Goal: Information Seeking & Learning: Compare options

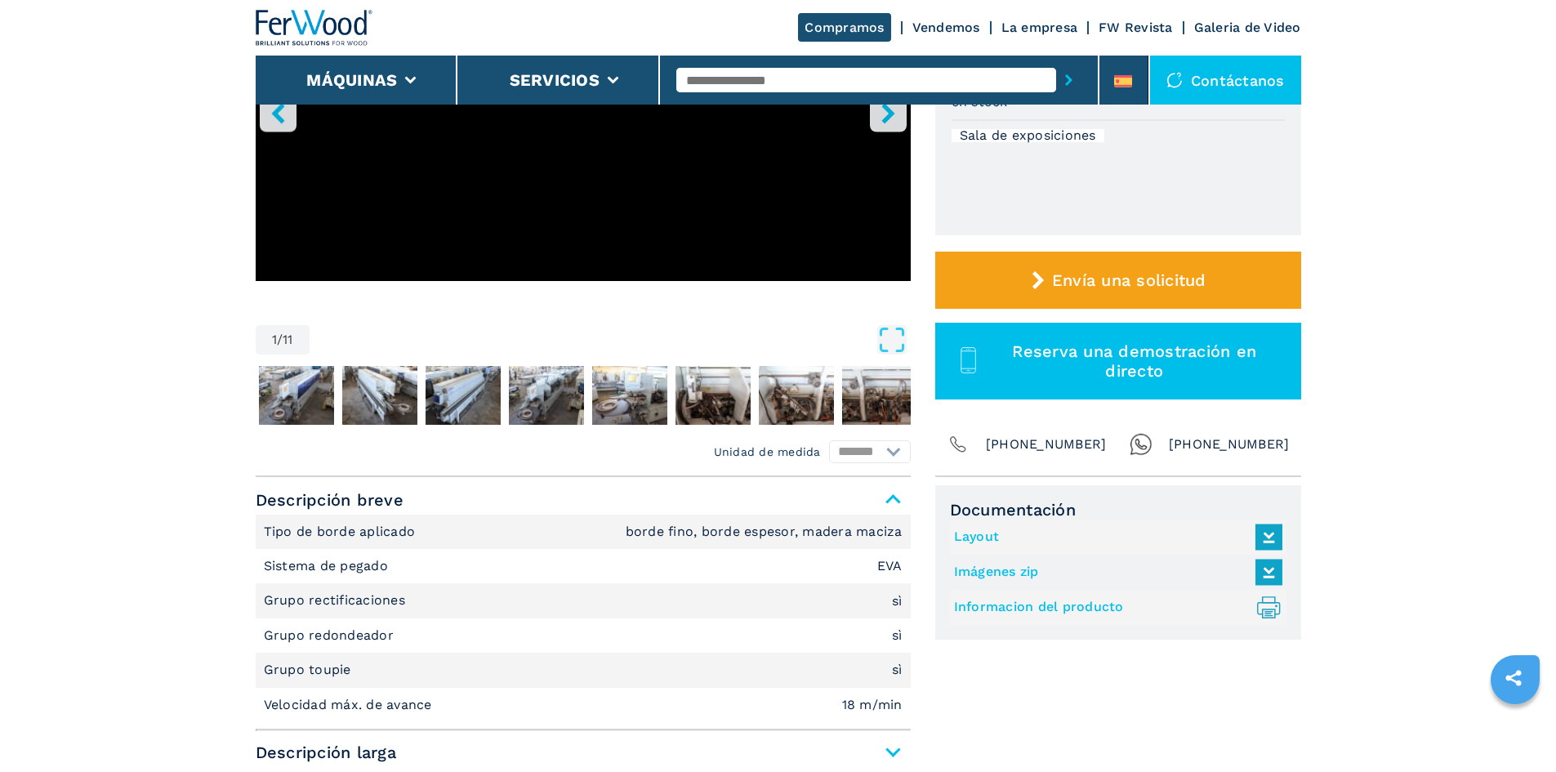
scroll to position [408, 0]
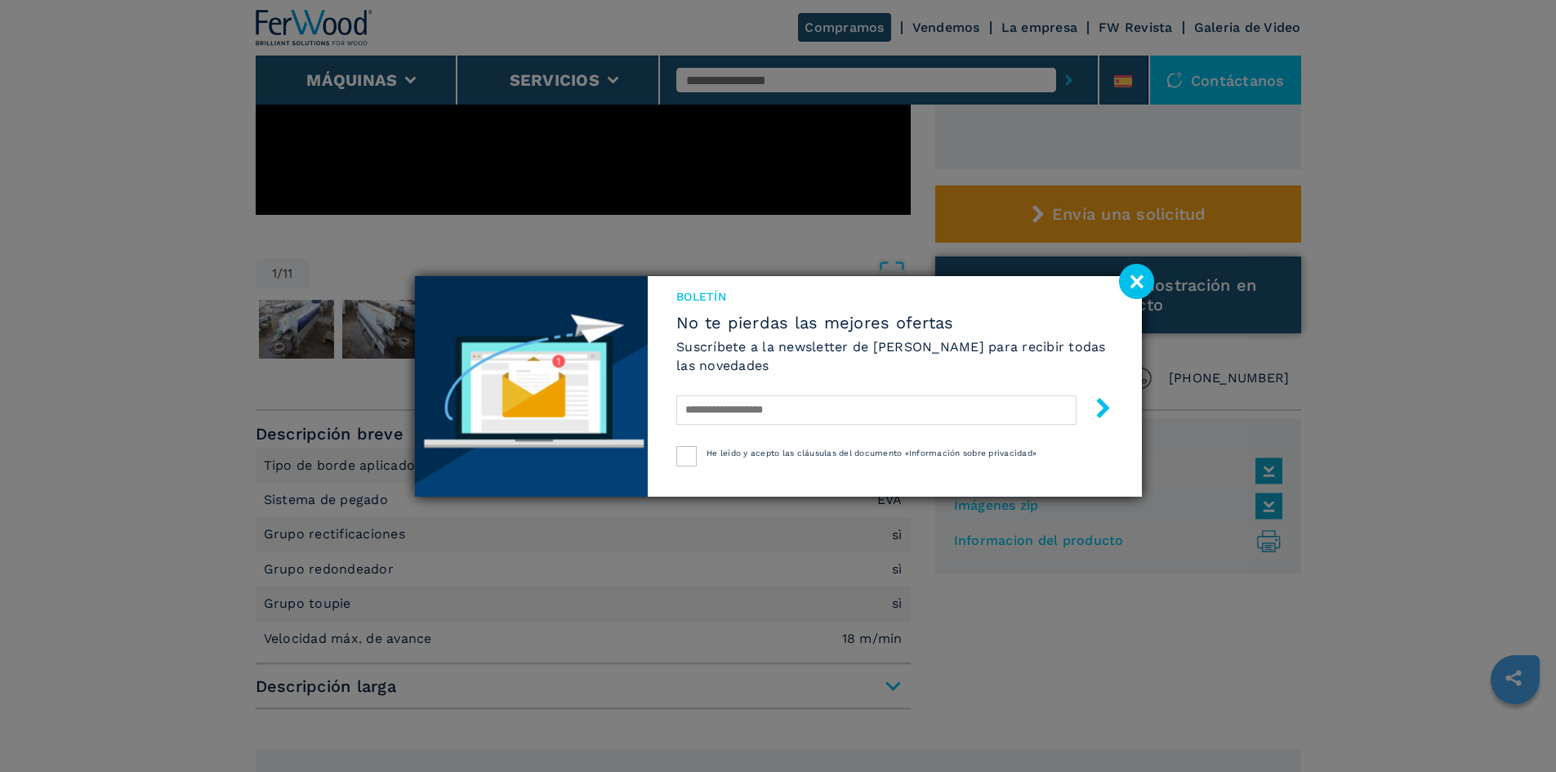
drag, startPoint x: 1142, startPoint y: 275, endPoint x: 1129, endPoint y: 283, distance: 15.4
click at [1142, 275] on image at bounding box center [1136, 281] width 35 height 35
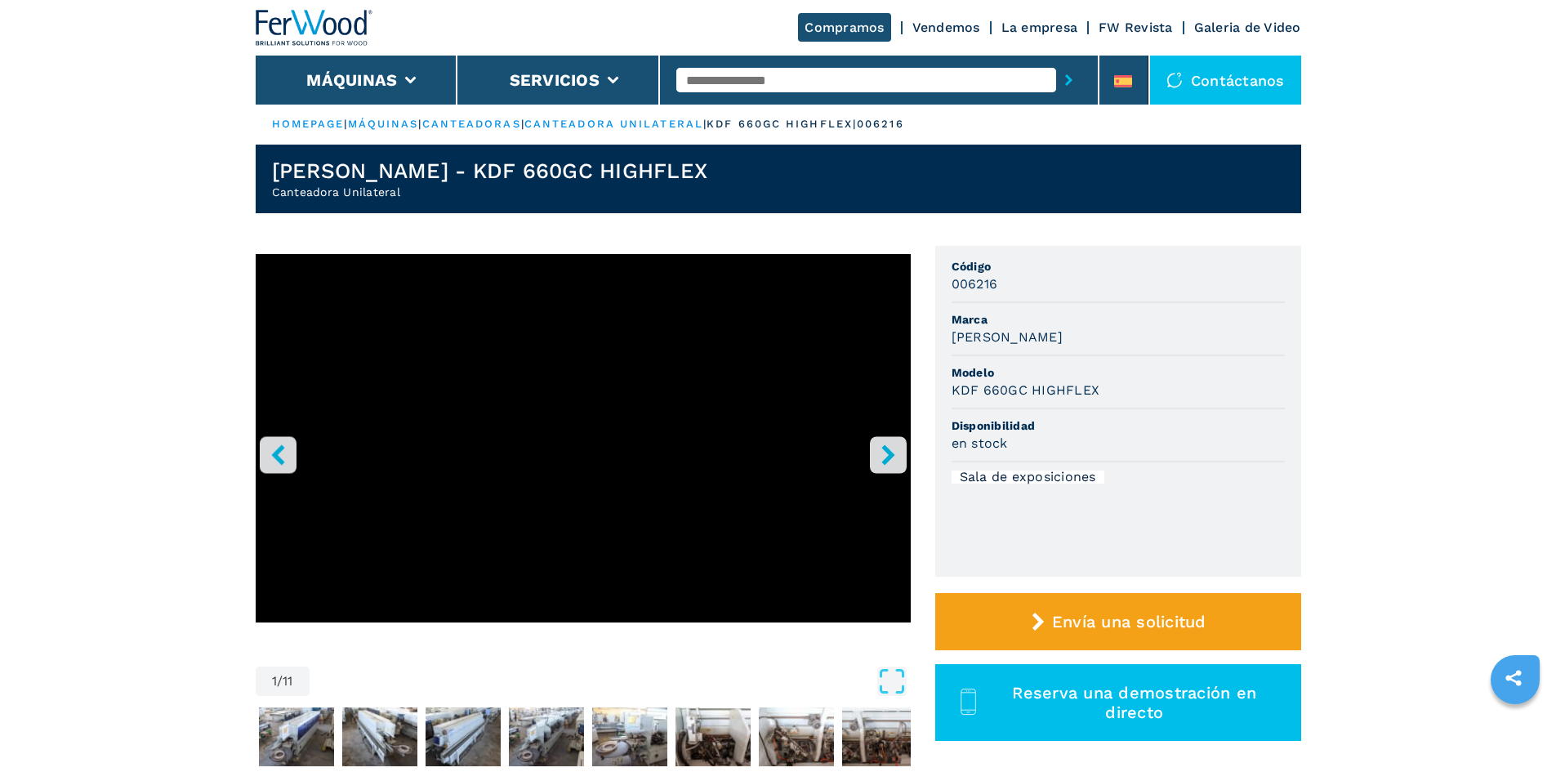
scroll to position [0, 0]
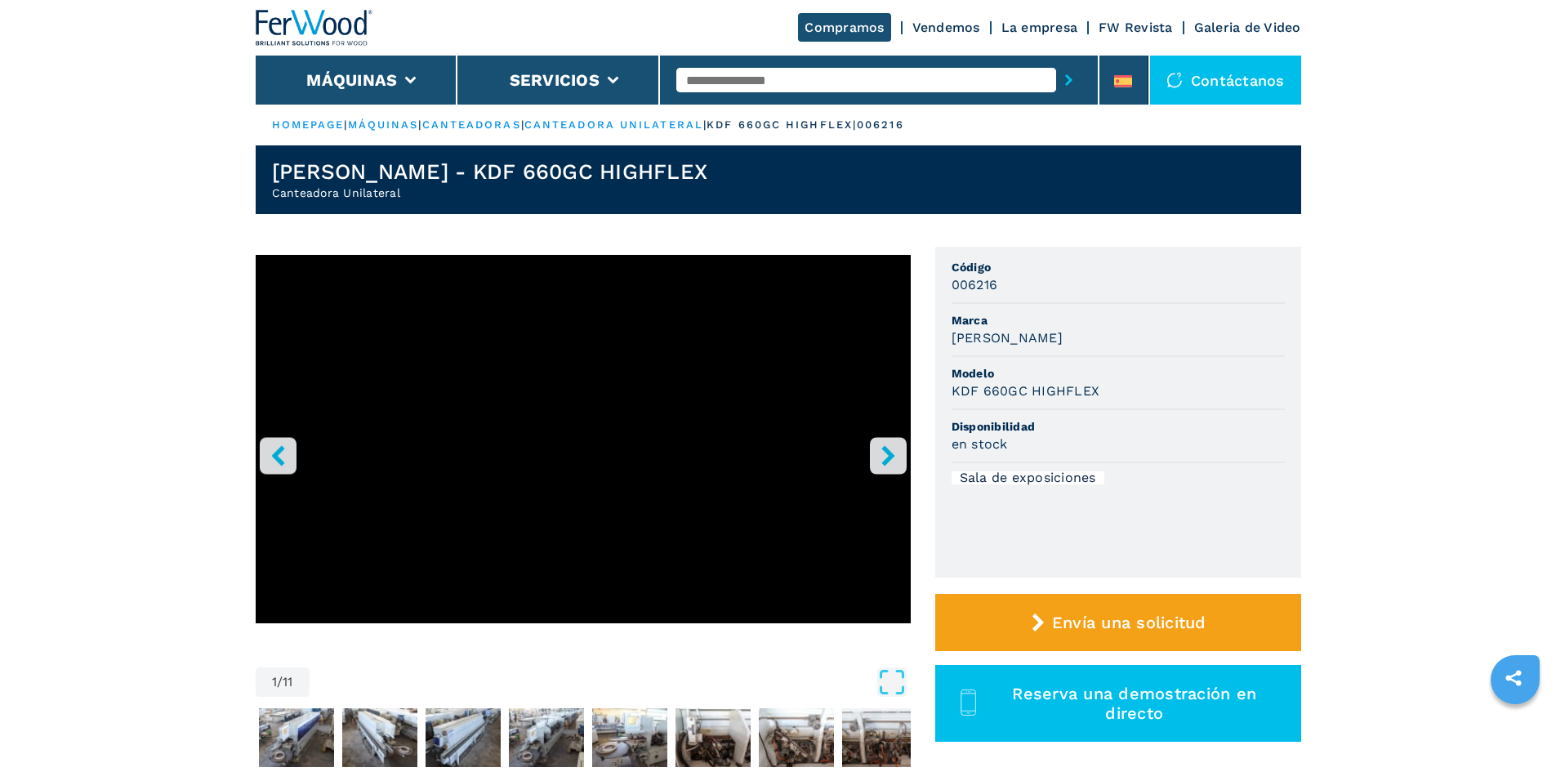
click at [882, 449] on icon "right-button" at bounding box center [888, 455] width 20 height 20
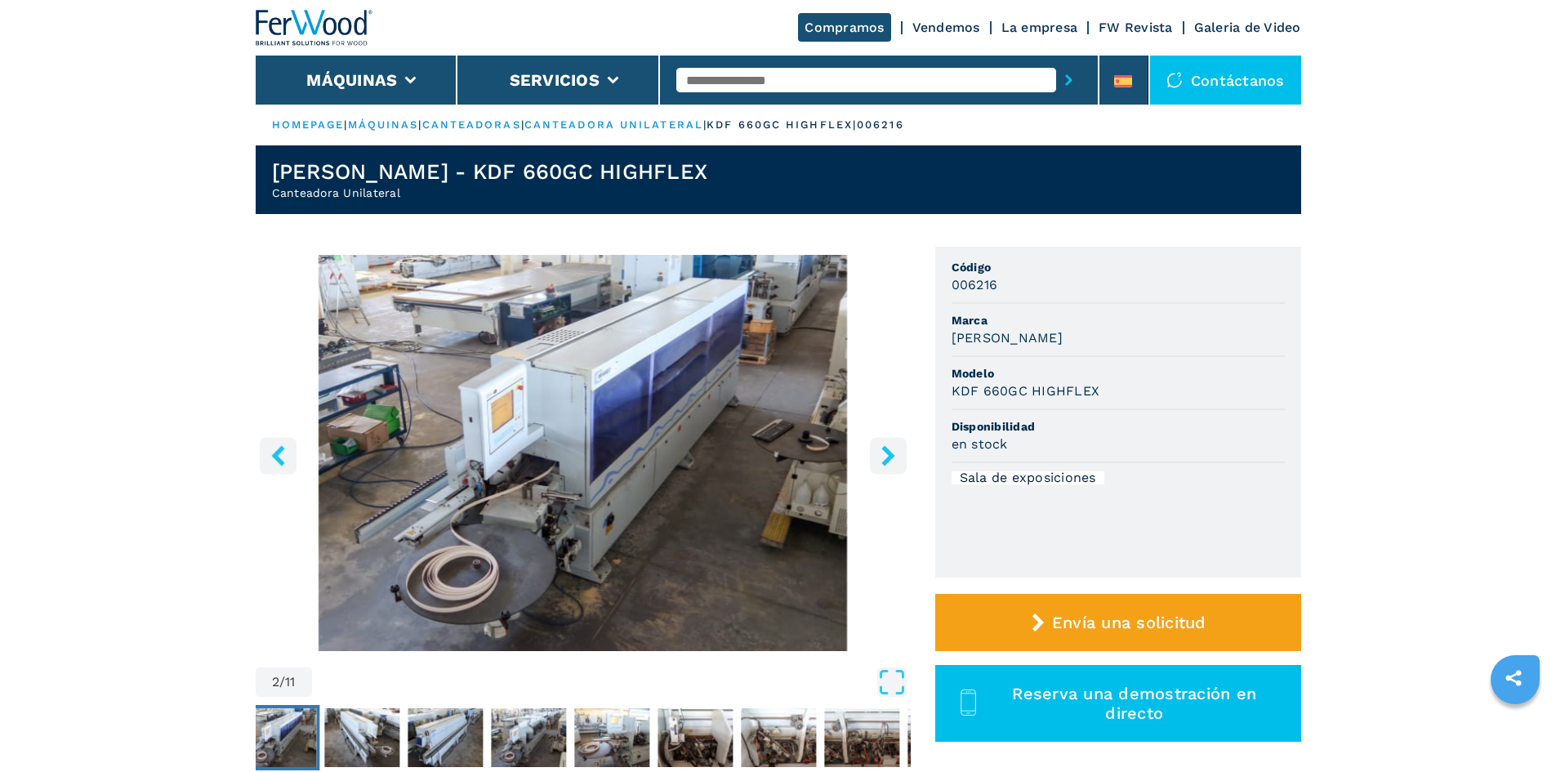
click at [882, 449] on icon "right-button" at bounding box center [888, 455] width 20 height 20
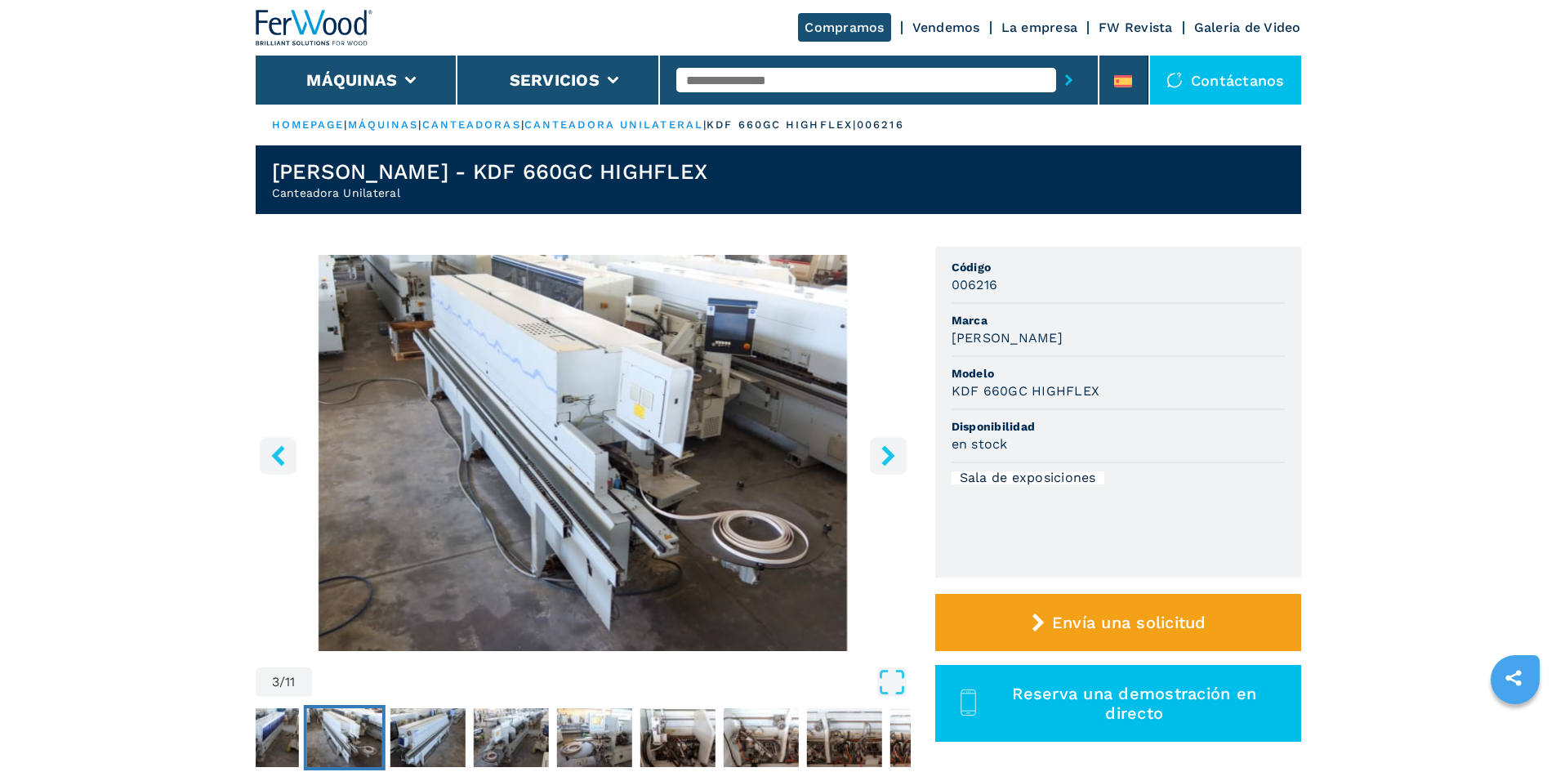
click at [882, 449] on icon "right-button" at bounding box center [888, 455] width 20 height 20
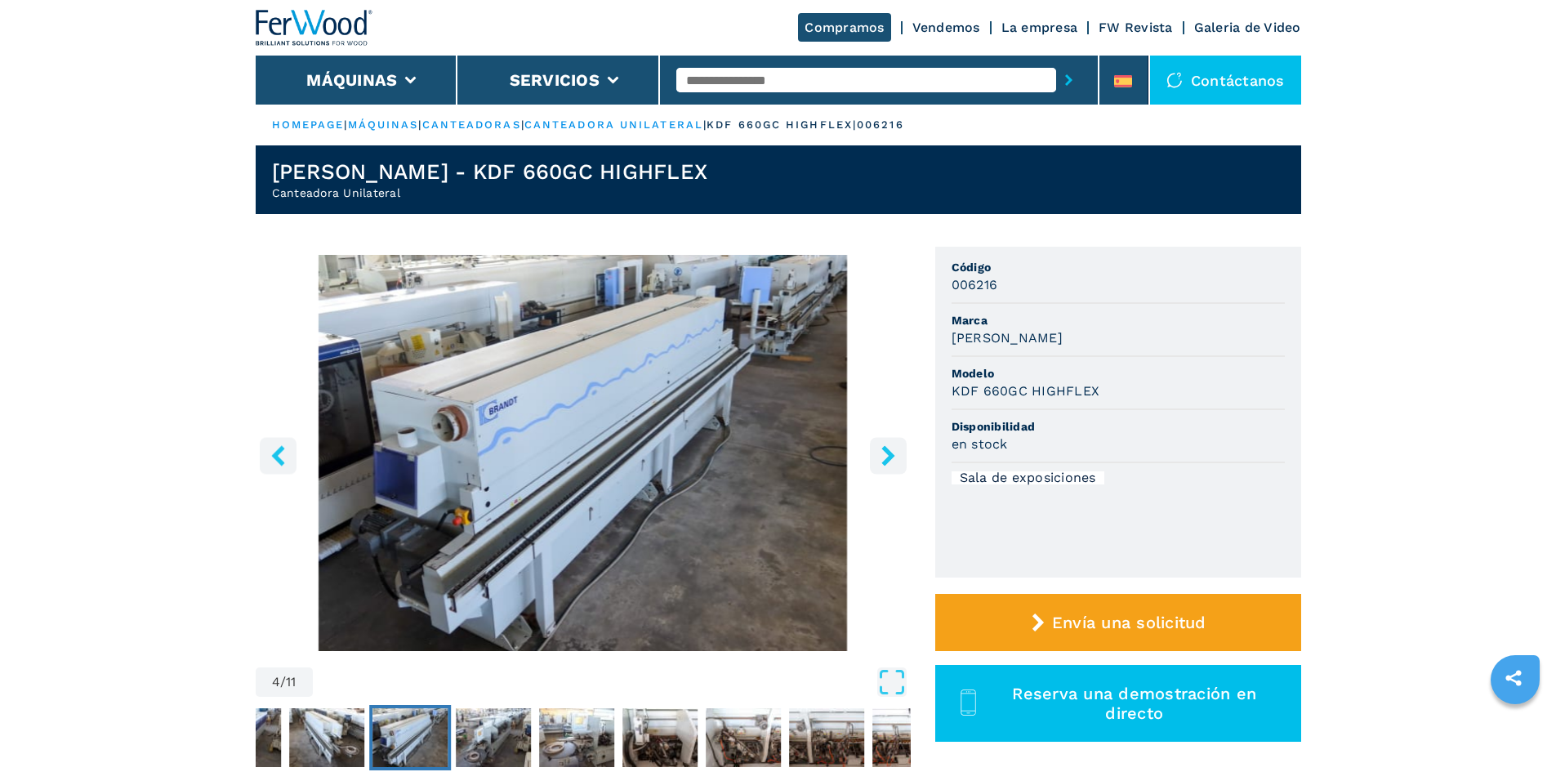
click at [881, 449] on icon "right-button" at bounding box center [888, 455] width 20 height 20
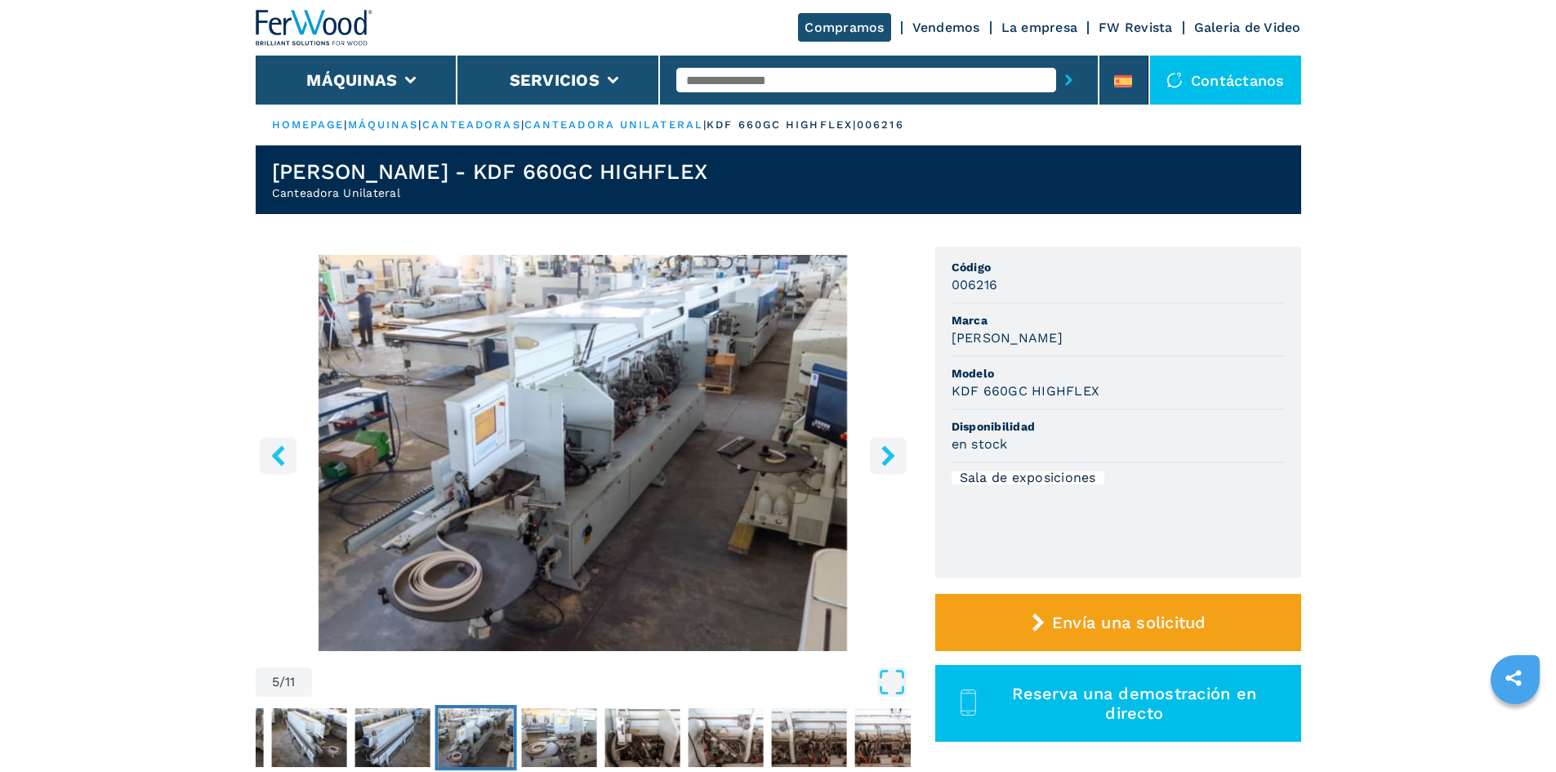
click at [880, 450] on icon "right-button" at bounding box center [888, 455] width 20 height 20
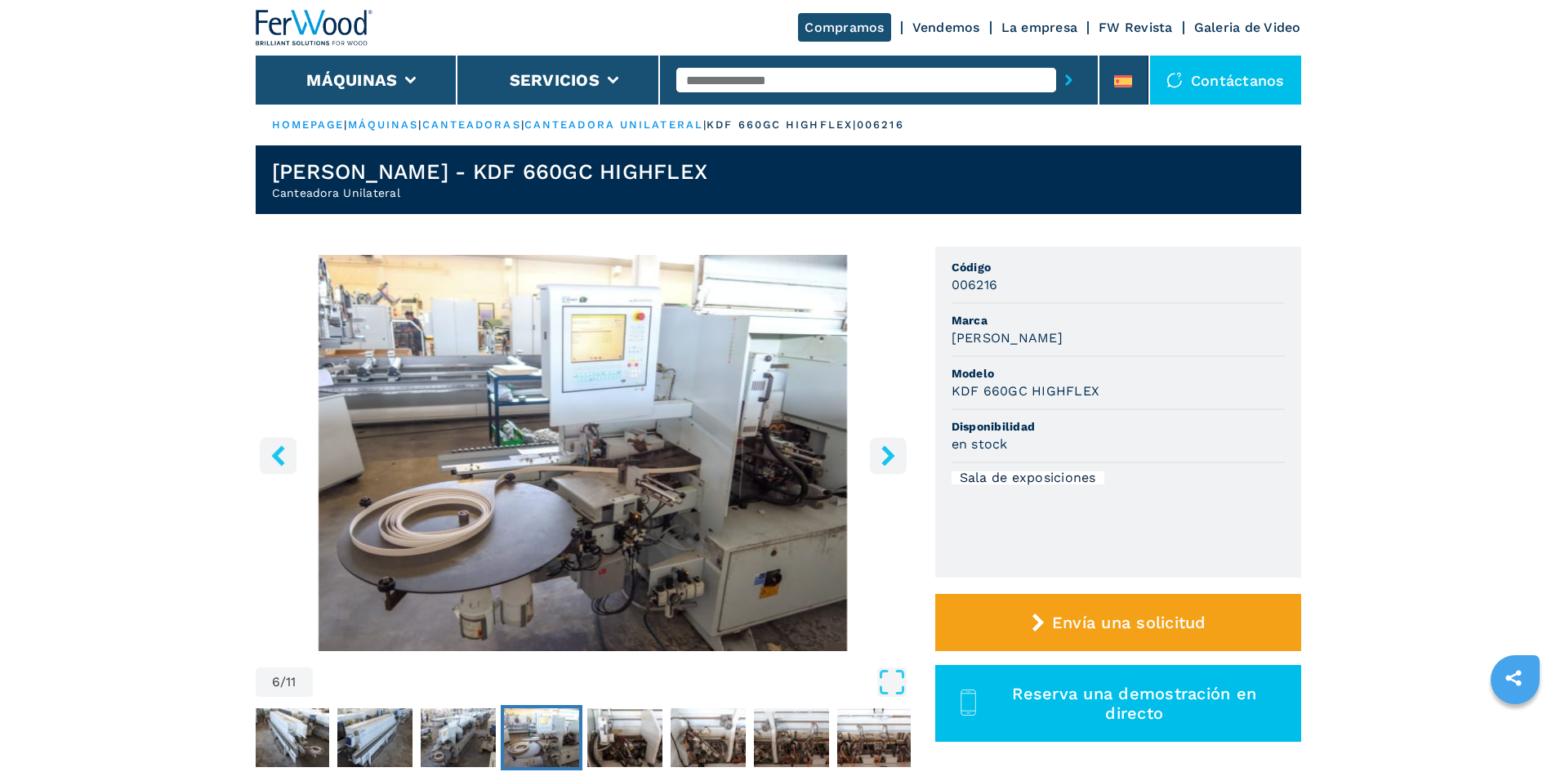
click at [880, 450] on icon "right-button" at bounding box center [888, 455] width 20 height 20
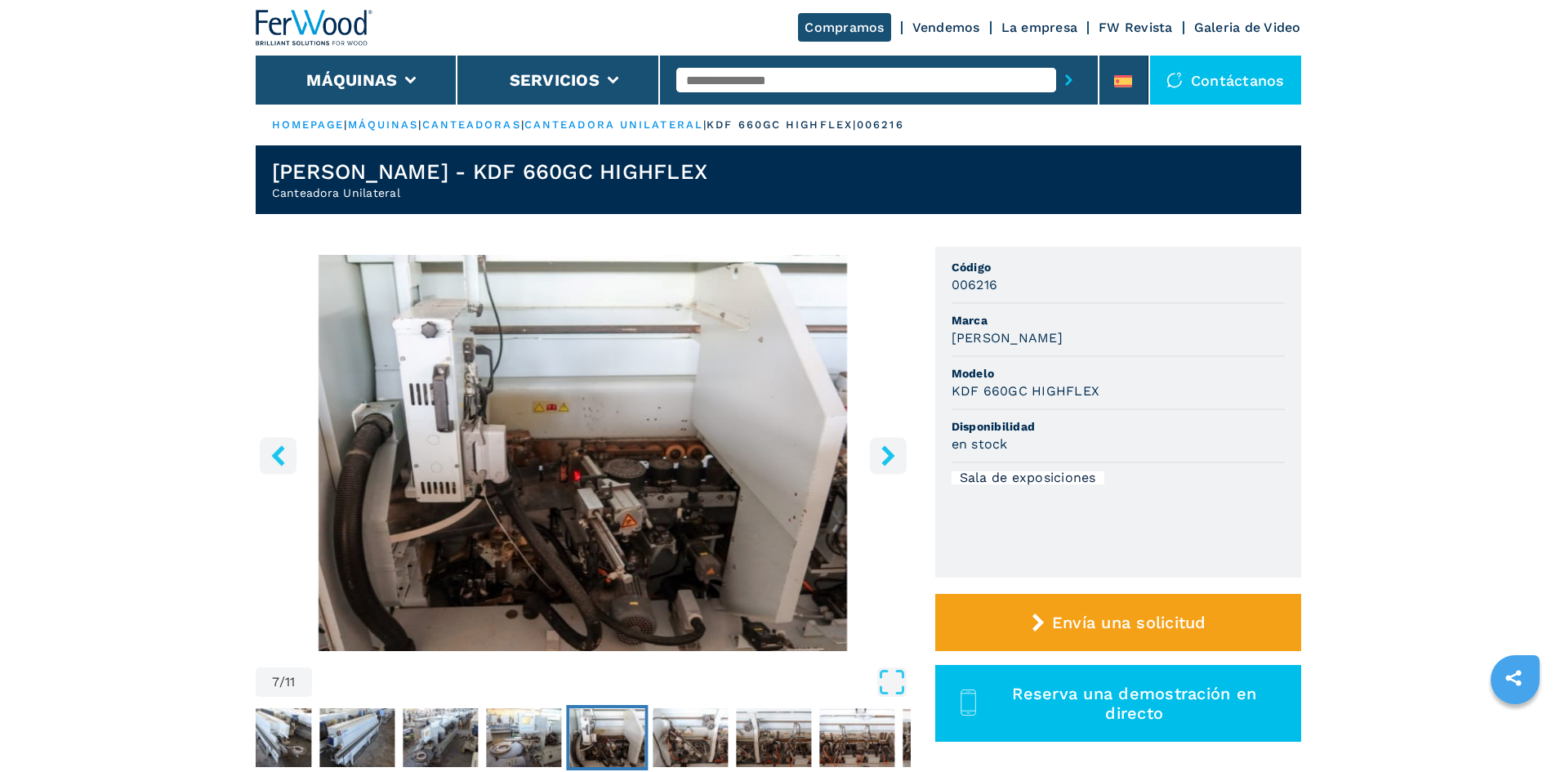
click at [880, 450] on icon "right-button" at bounding box center [888, 455] width 20 height 20
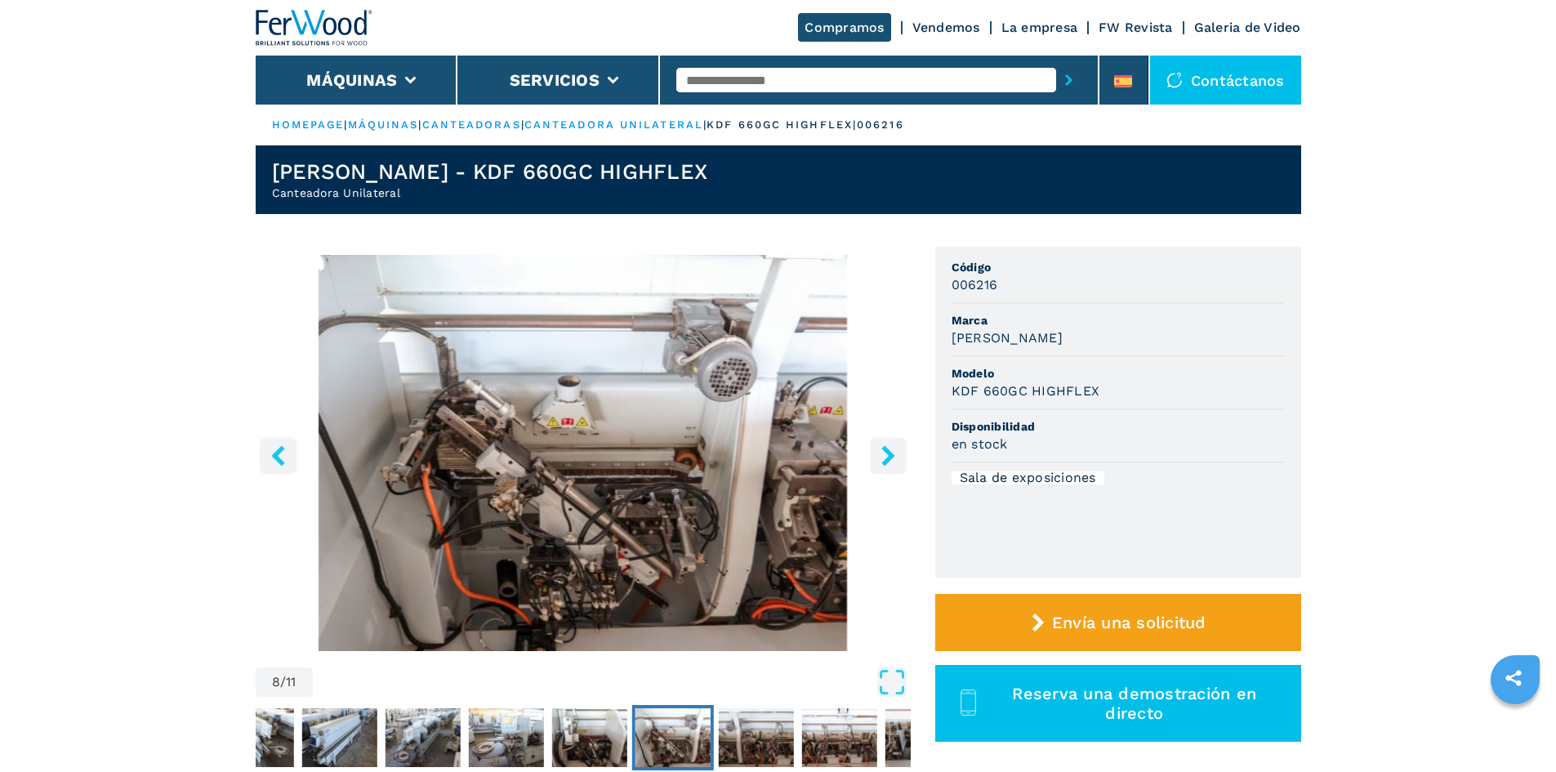
click at [880, 450] on icon "right-button" at bounding box center [888, 455] width 20 height 20
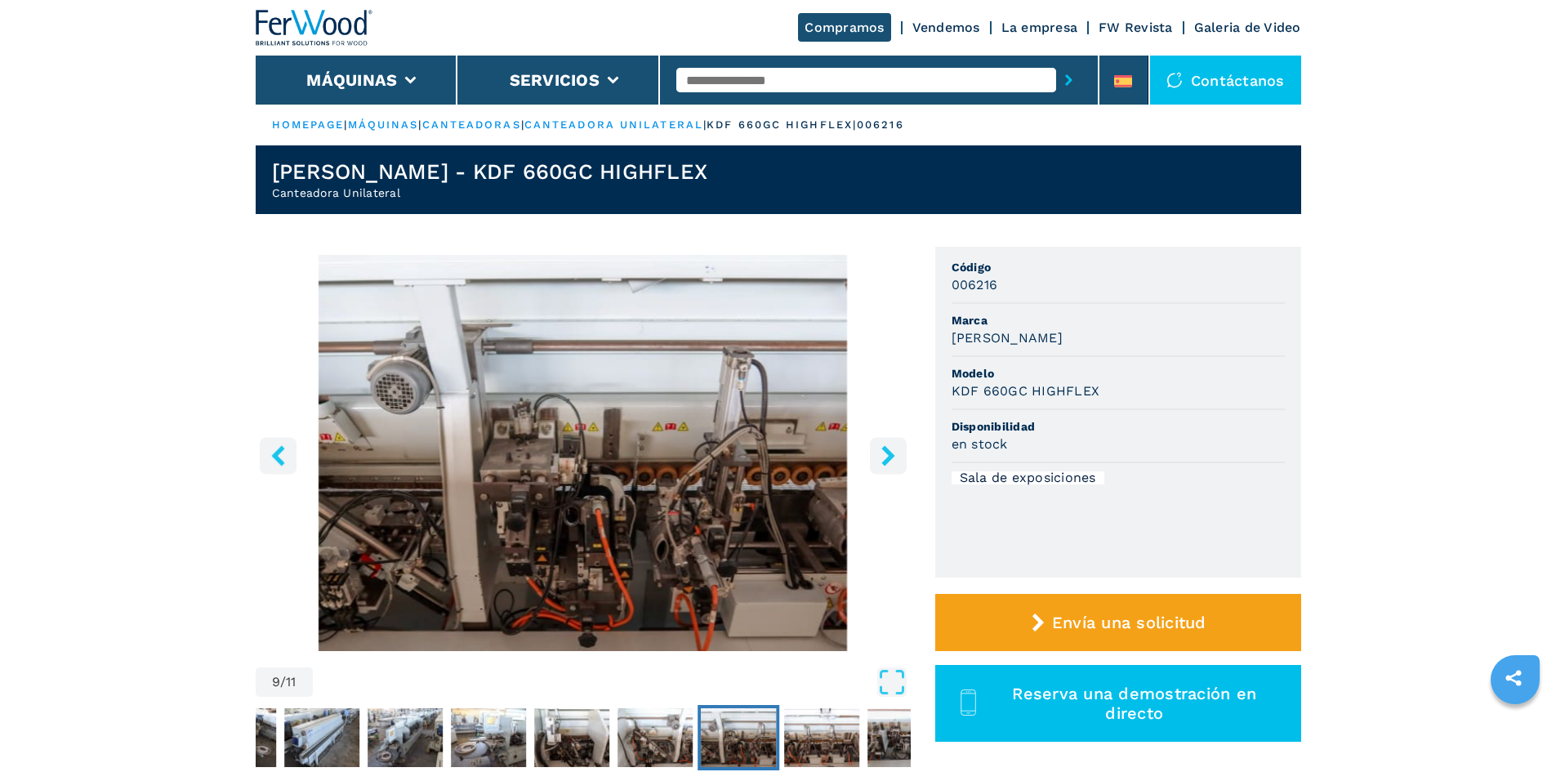
click at [880, 450] on icon "right-button" at bounding box center [888, 455] width 20 height 20
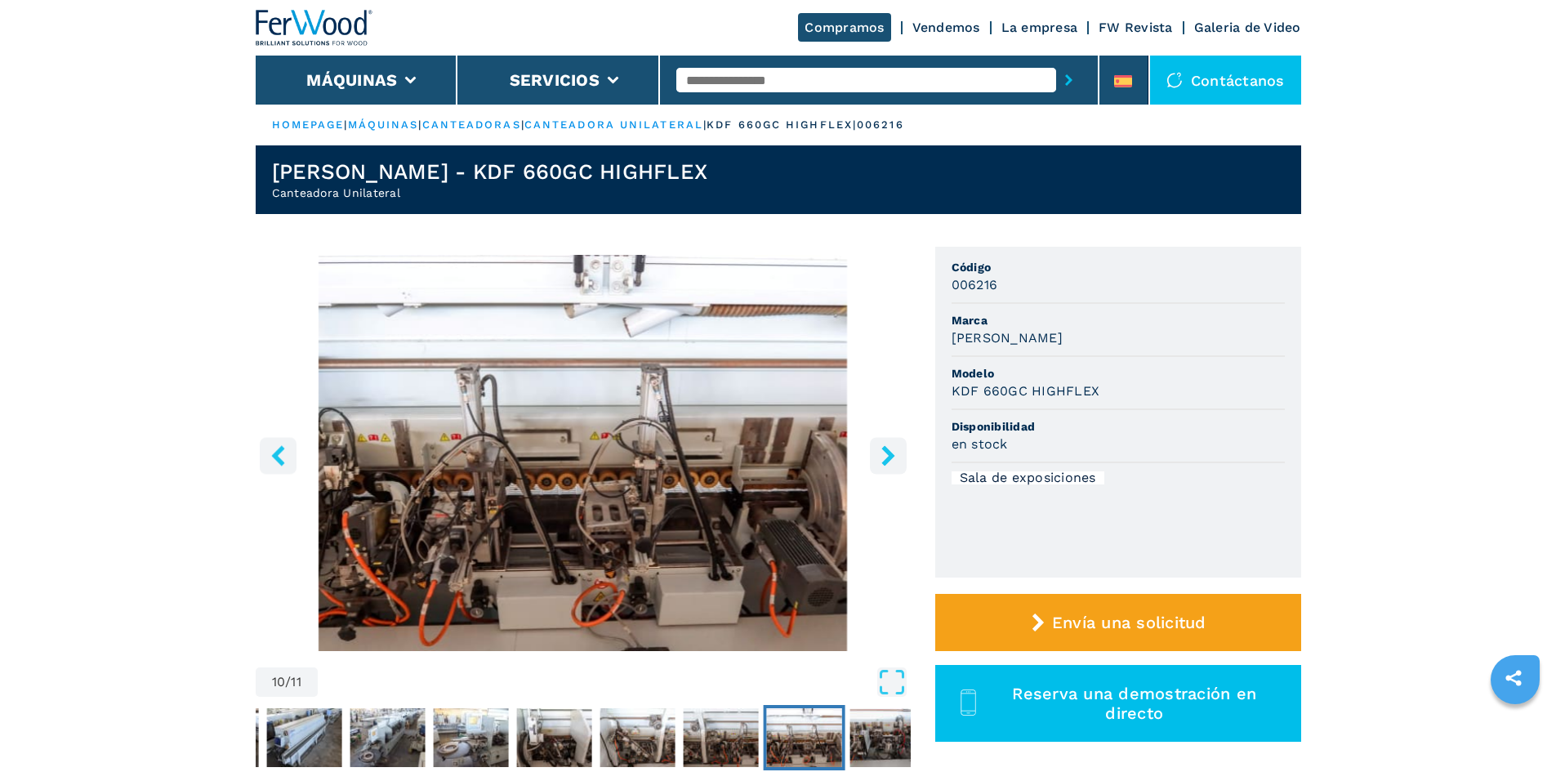
click at [880, 450] on icon "right-button" at bounding box center [888, 455] width 20 height 20
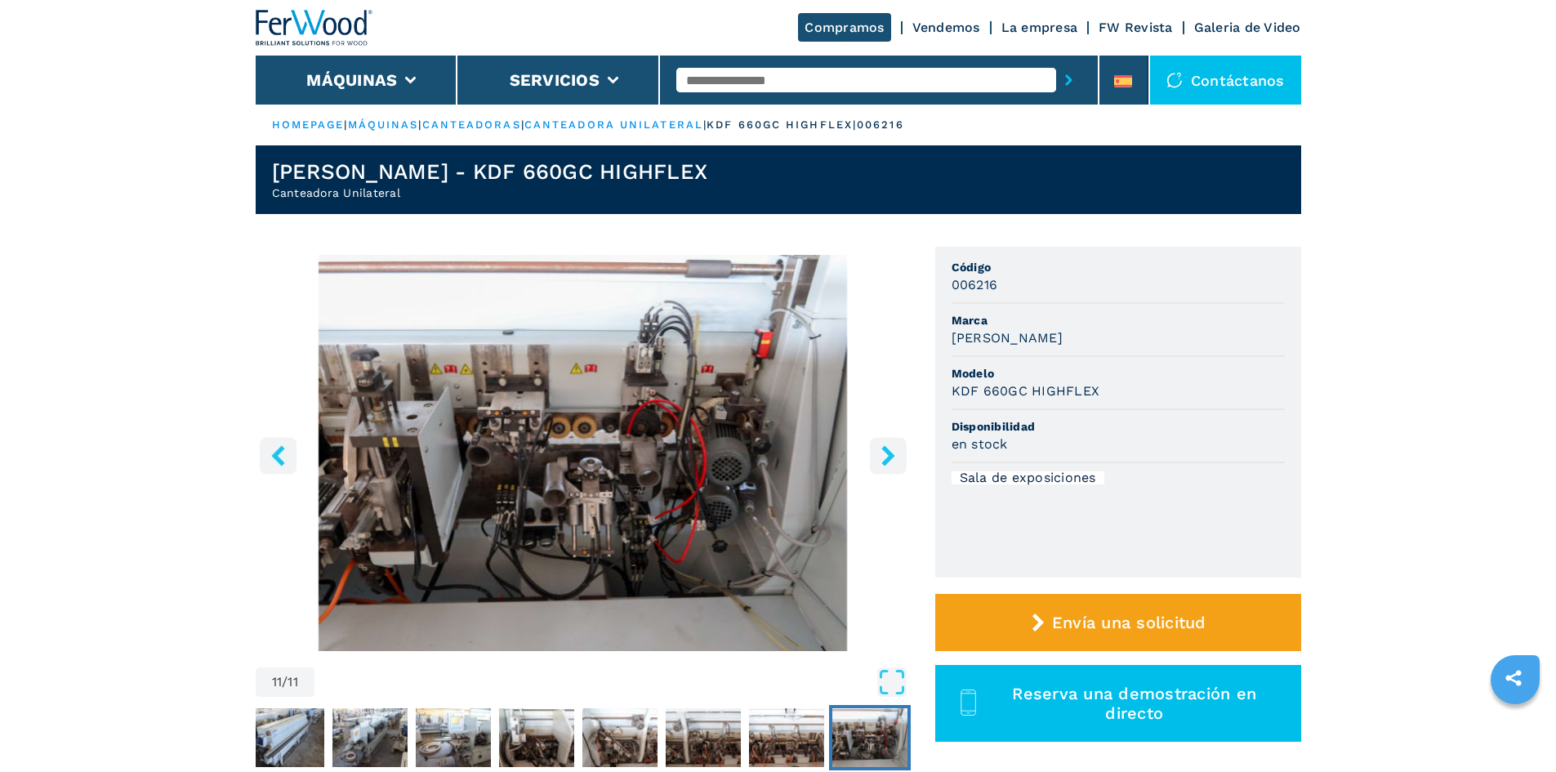
click at [880, 451] on icon "right-button" at bounding box center [888, 455] width 20 height 20
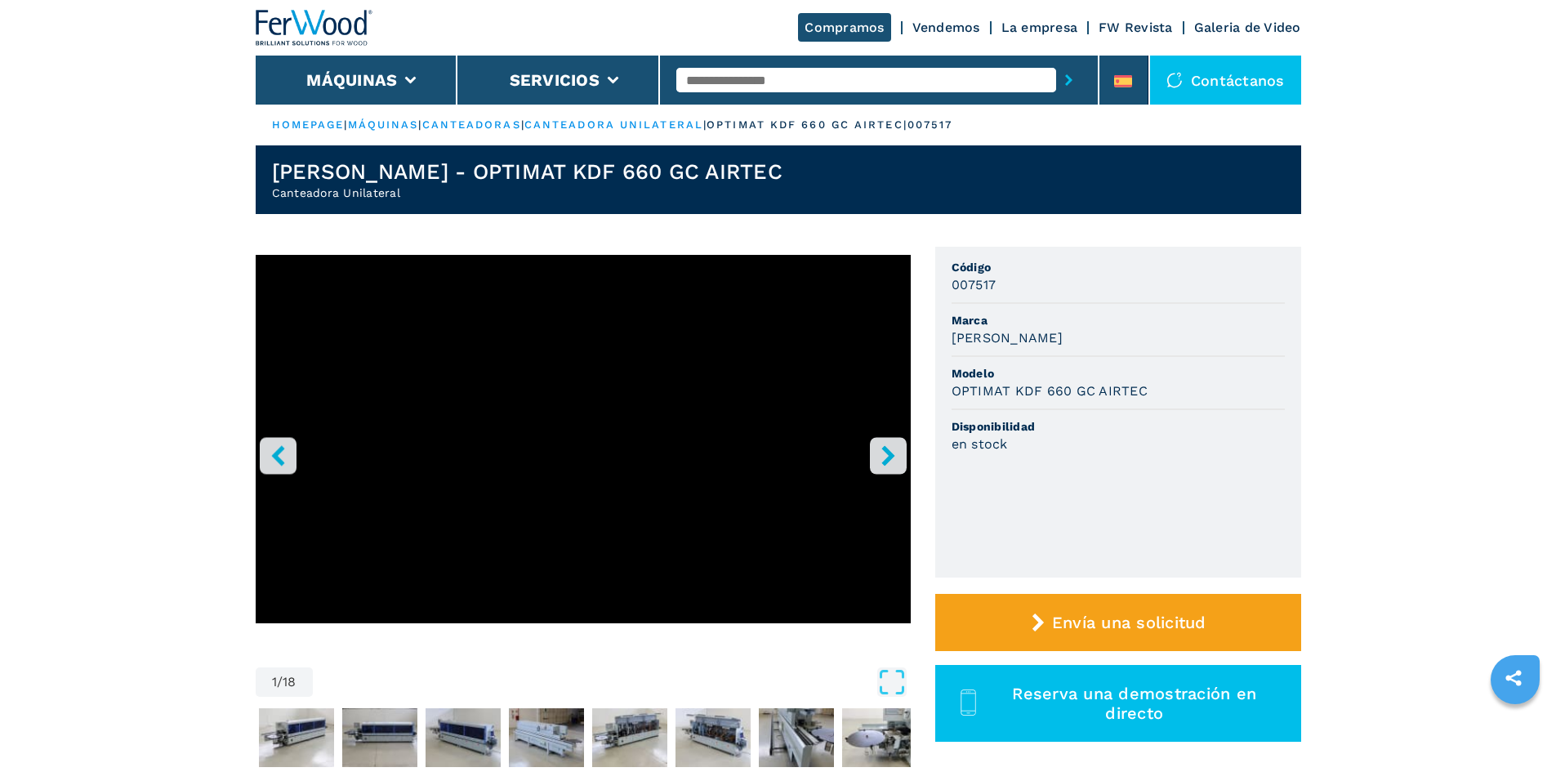
click at [885, 455] on icon "right-button" at bounding box center [888, 455] width 20 height 20
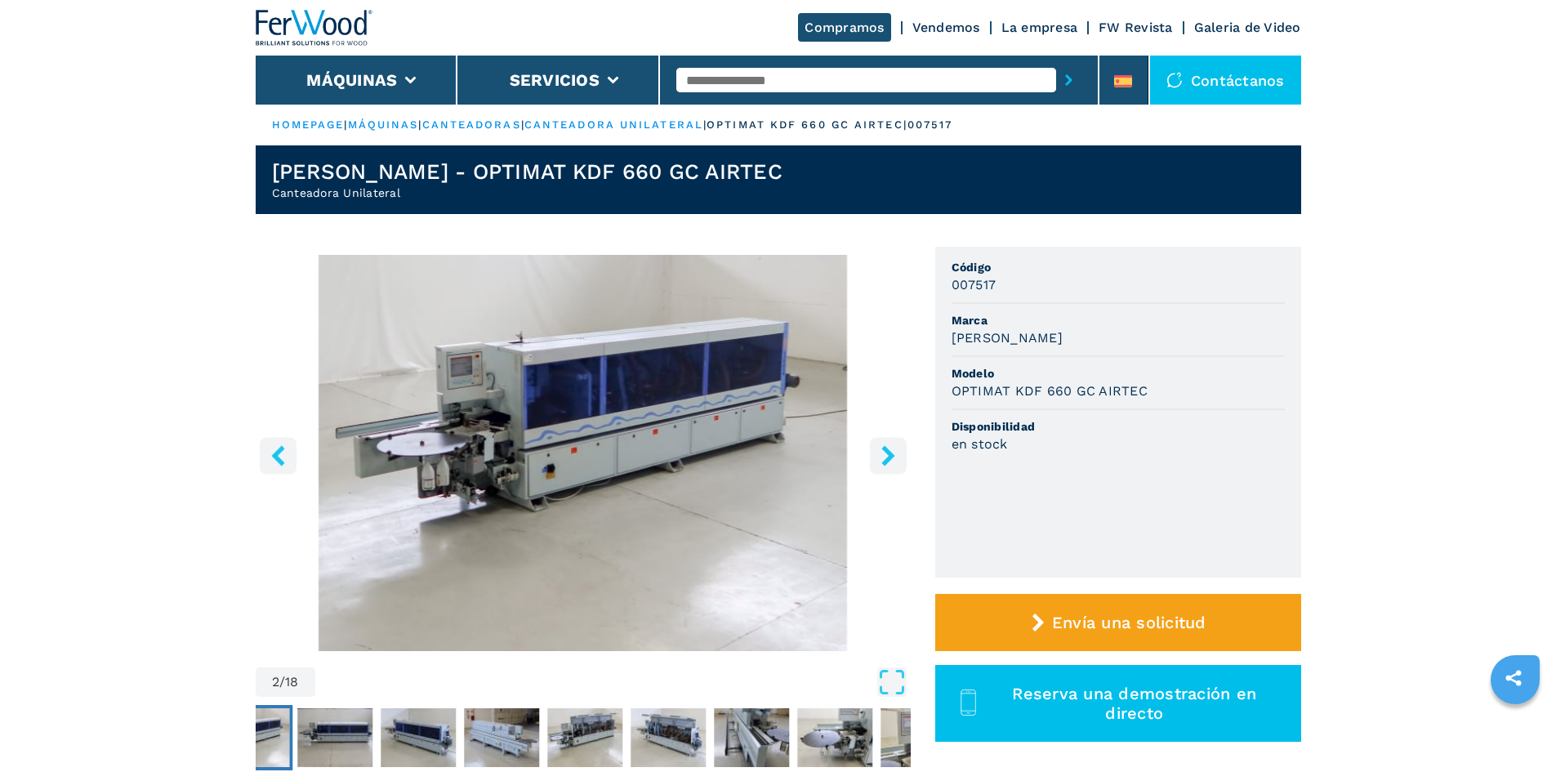
click at [885, 455] on icon "right-button" at bounding box center [888, 455] width 20 height 20
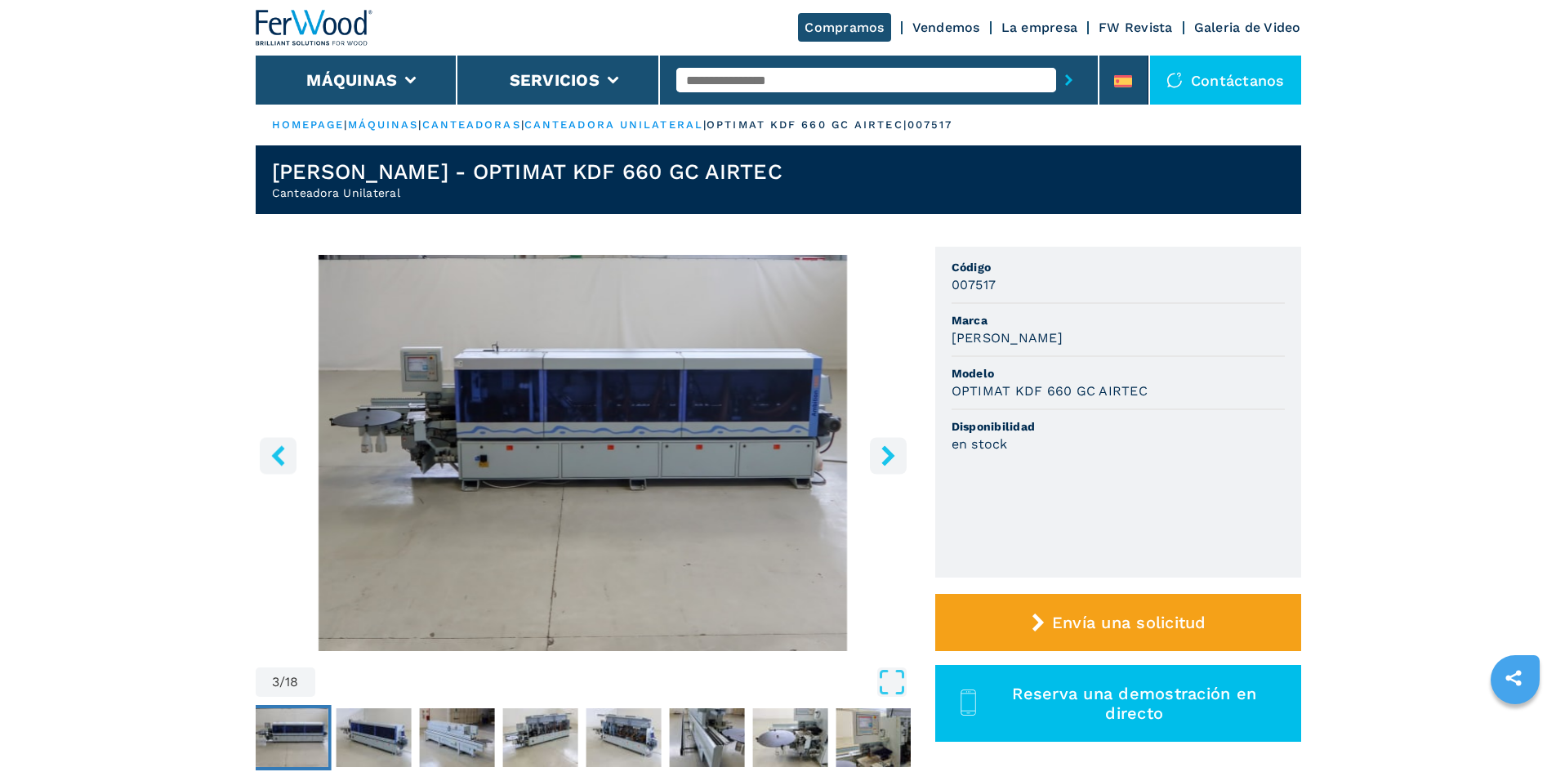
click at [885, 456] on icon "right-button" at bounding box center [888, 455] width 20 height 20
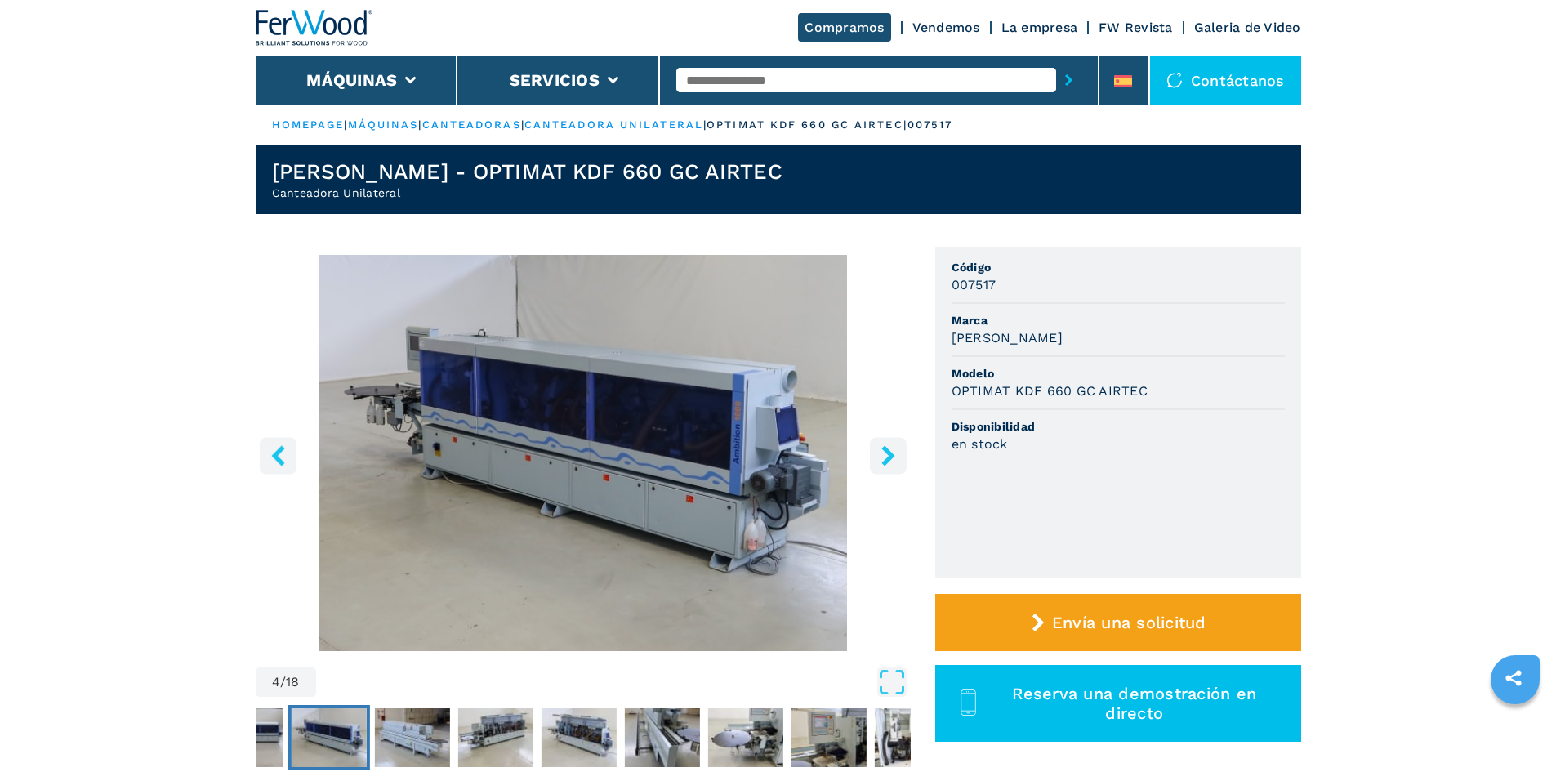
click at [885, 456] on icon "right-button" at bounding box center [888, 455] width 20 height 20
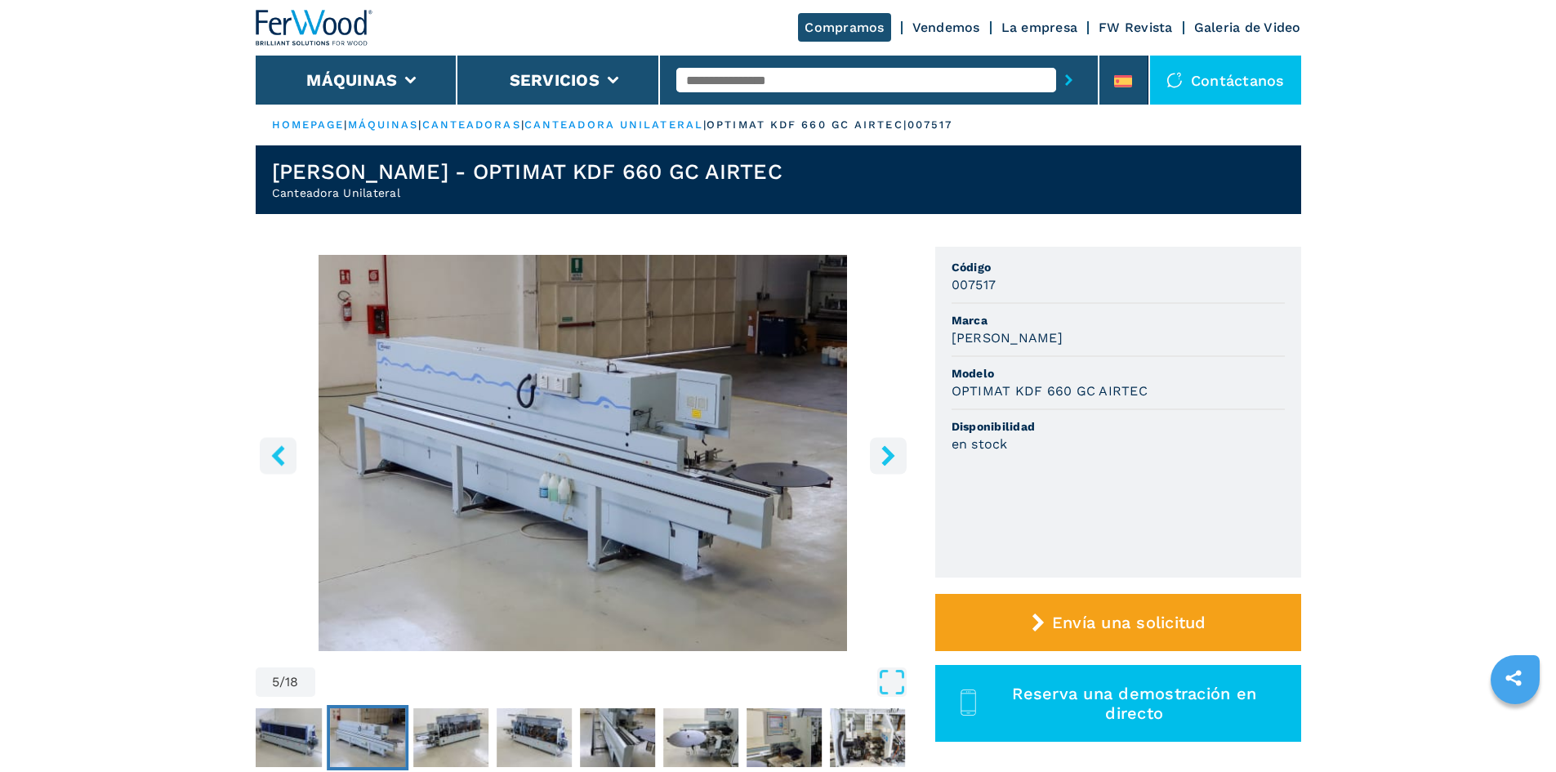
click at [885, 456] on icon "right-button" at bounding box center [888, 455] width 20 height 20
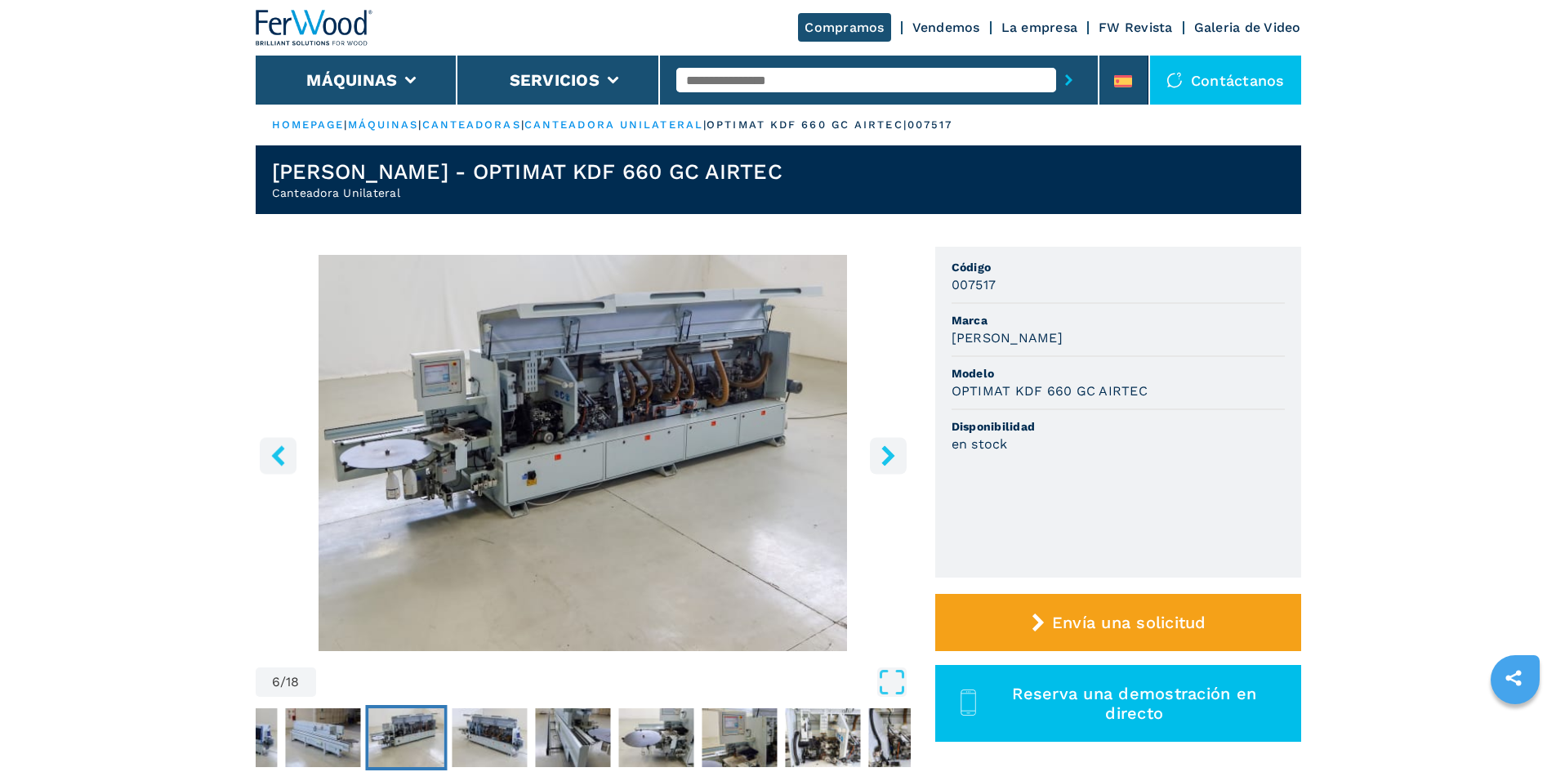
click at [885, 457] on icon "right-button" at bounding box center [888, 455] width 20 height 20
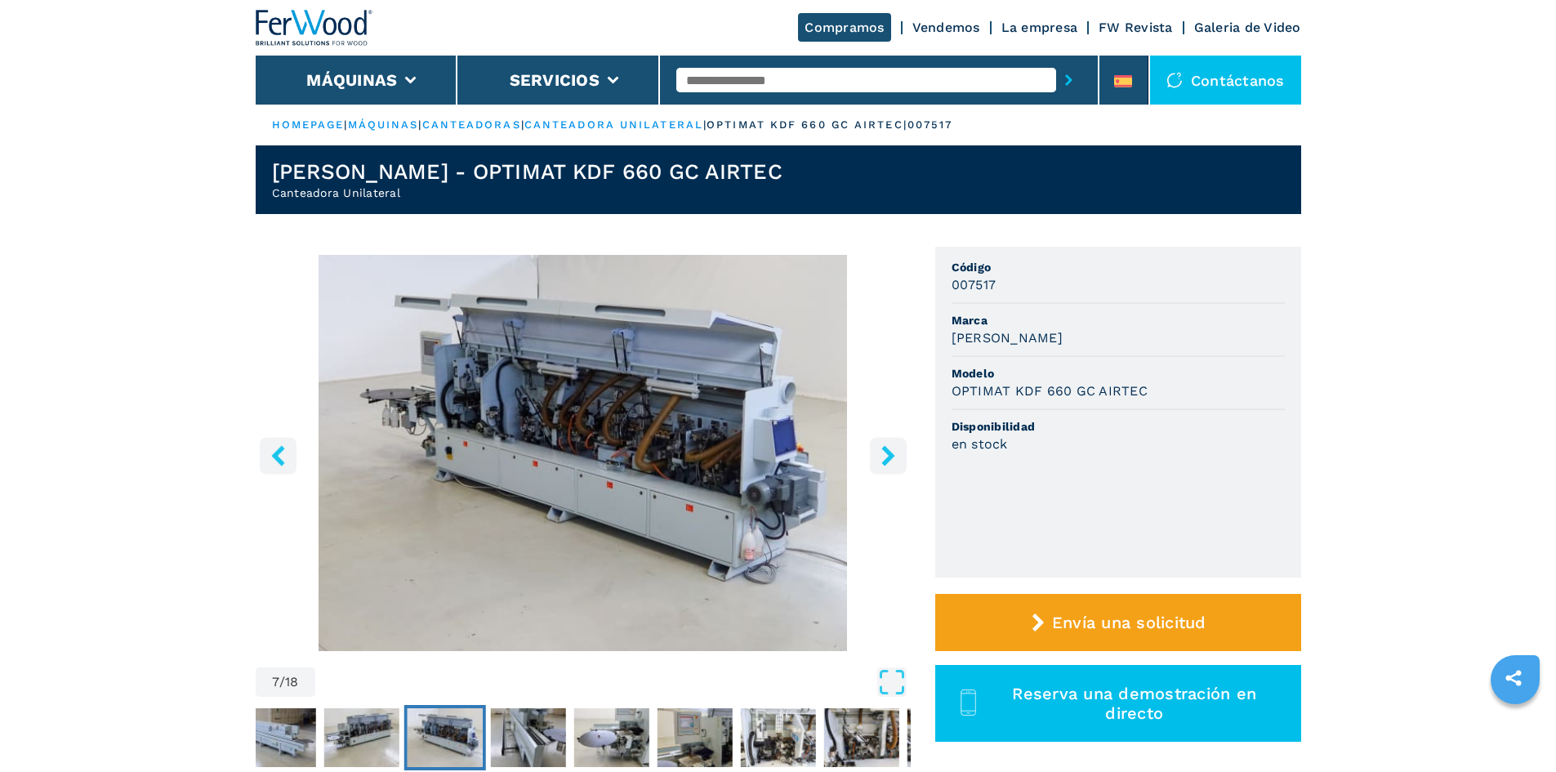
click at [885, 457] on icon "right-button" at bounding box center [888, 455] width 20 height 20
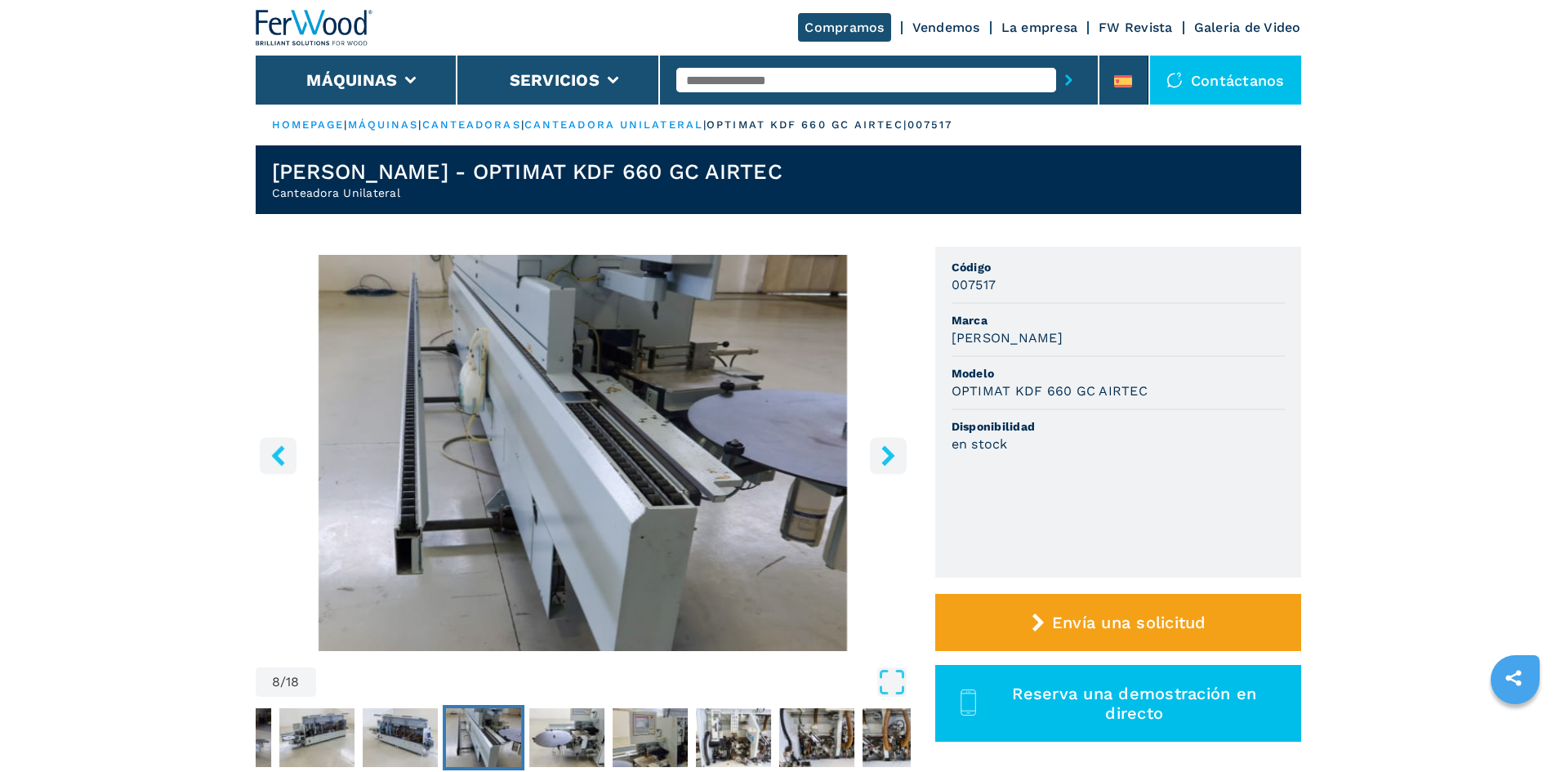
click at [885, 457] on icon "right-button" at bounding box center [888, 455] width 20 height 20
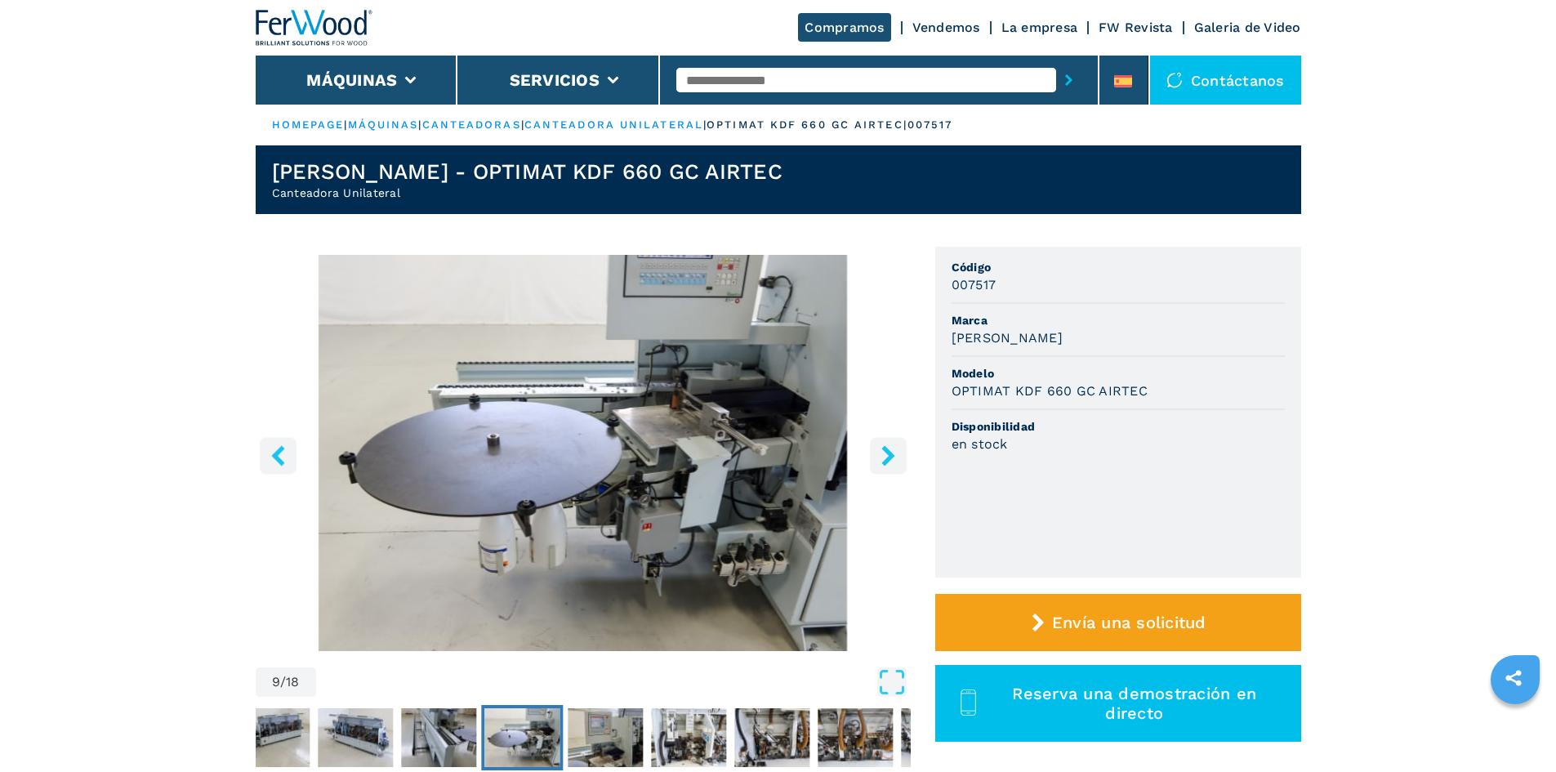
click at [885, 457] on icon "right-button" at bounding box center [888, 455] width 20 height 20
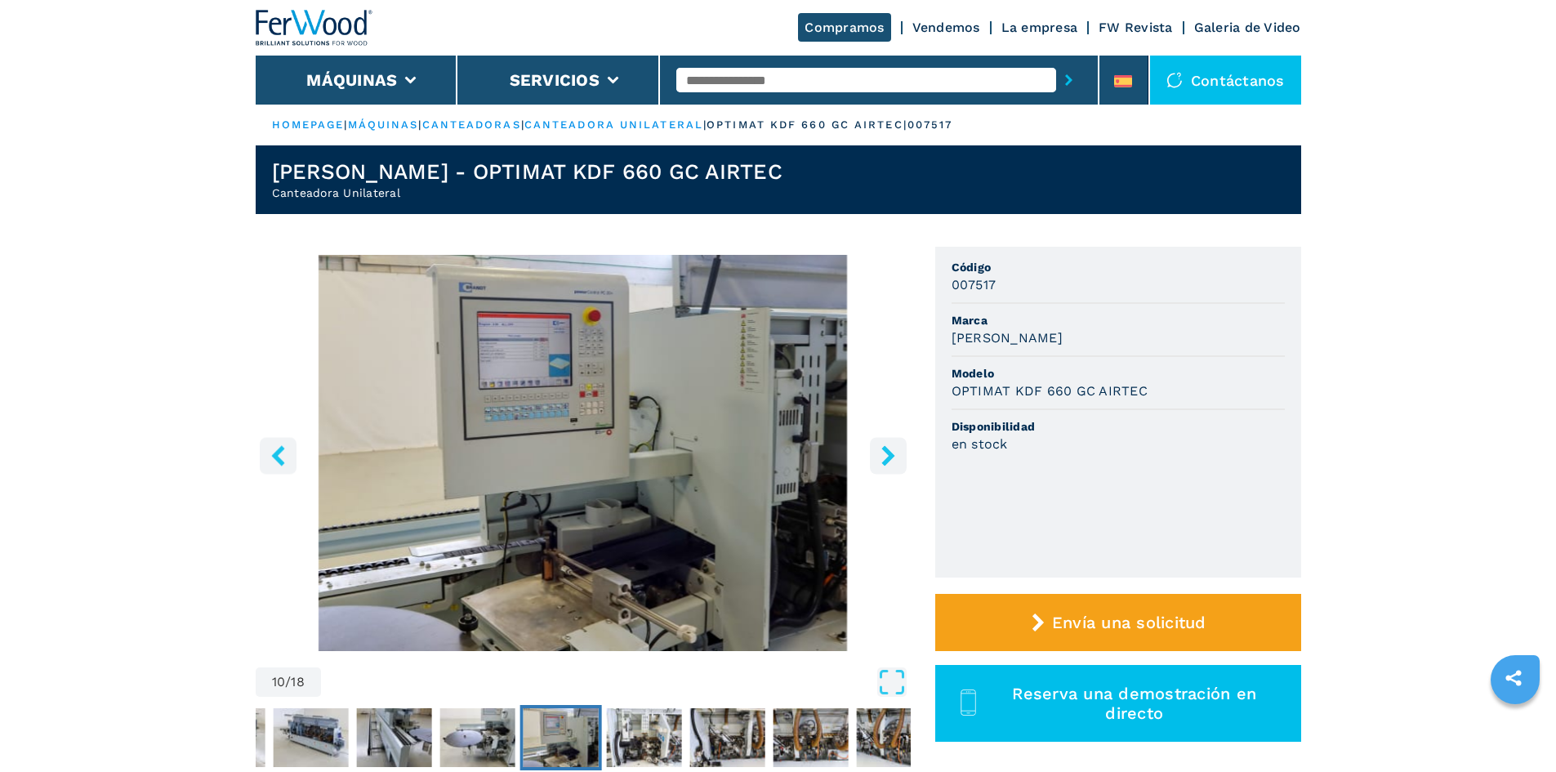
click at [885, 457] on icon "right-button" at bounding box center [888, 455] width 20 height 20
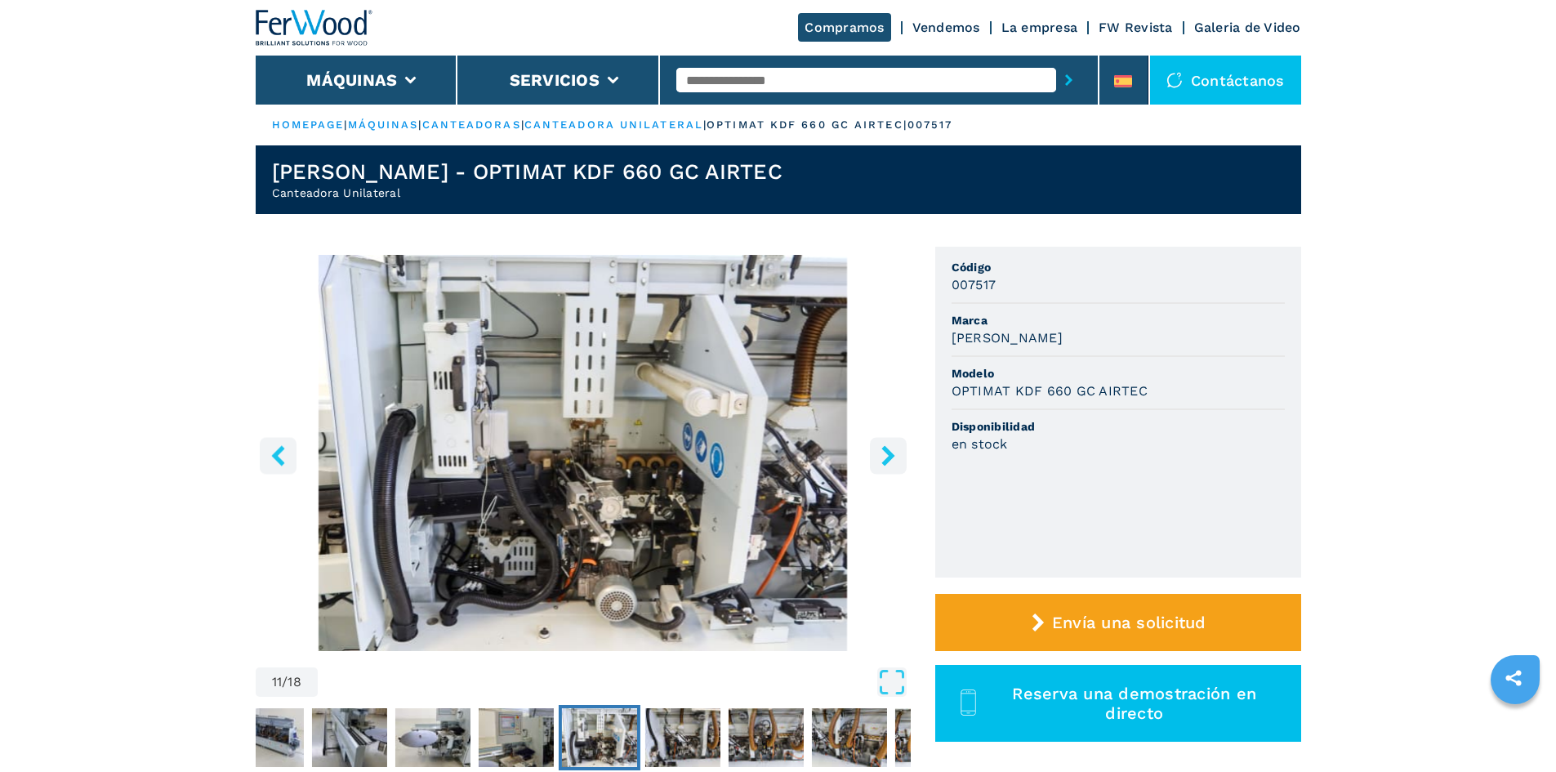
click at [885, 457] on icon "right-button" at bounding box center [888, 455] width 20 height 20
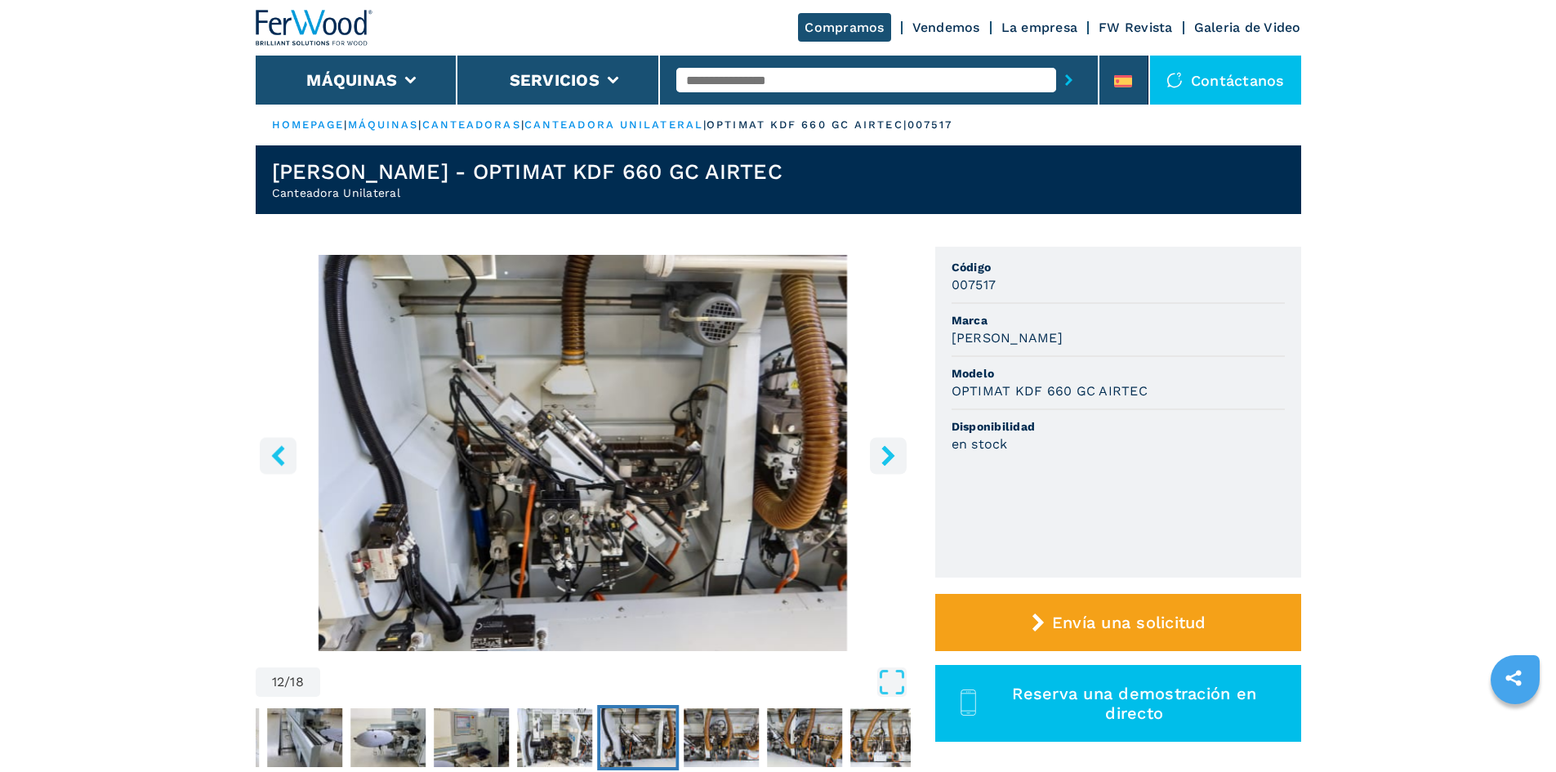
click at [885, 457] on icon "right-button" at bounding box center [888, 455] width 20 height 20
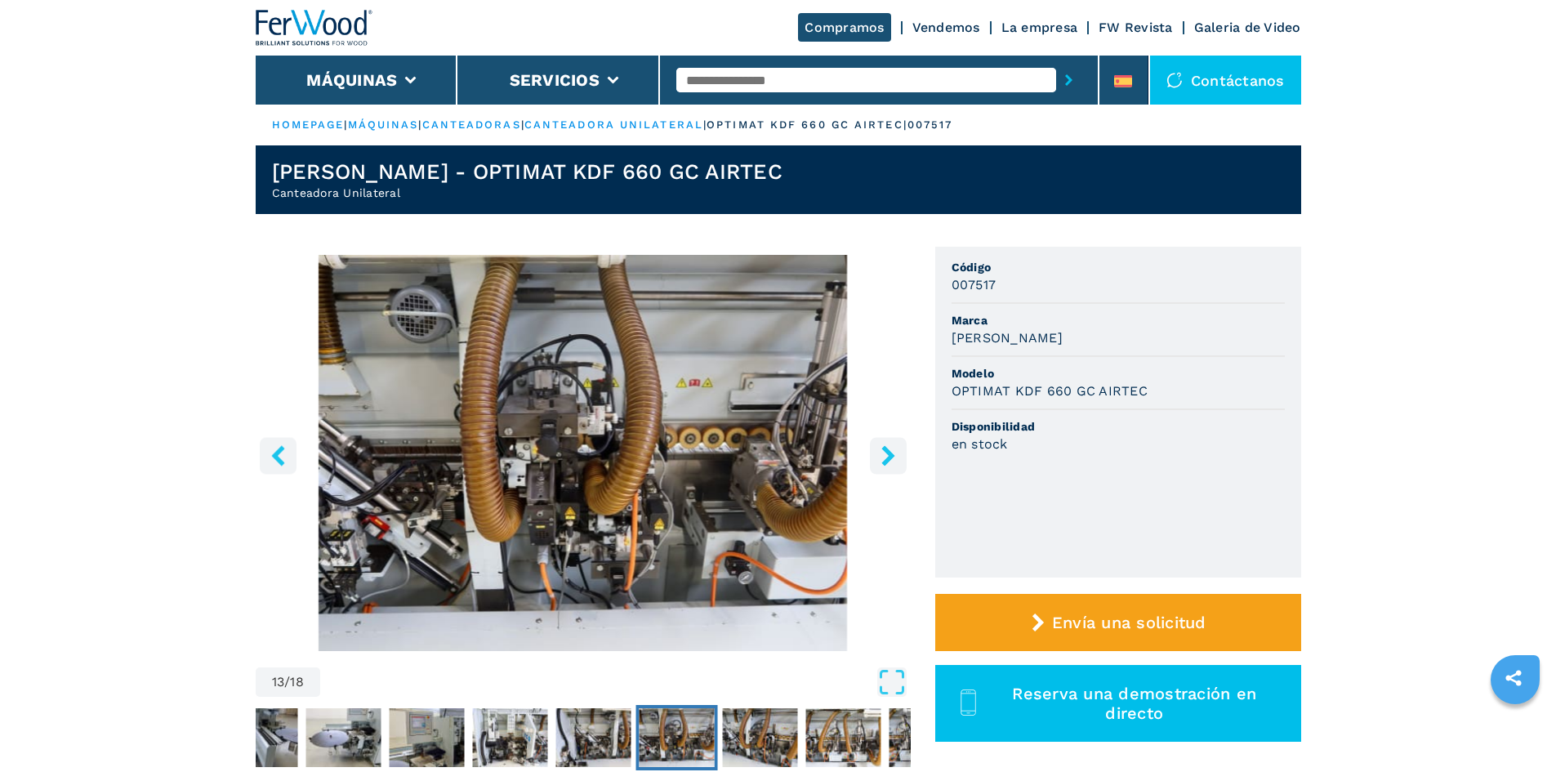
click at [885, 457] on icon "right-button" at bounding box center [888, 455] width 20 height 20
